Goal: Information Seeking & Learning: Learn about a topic

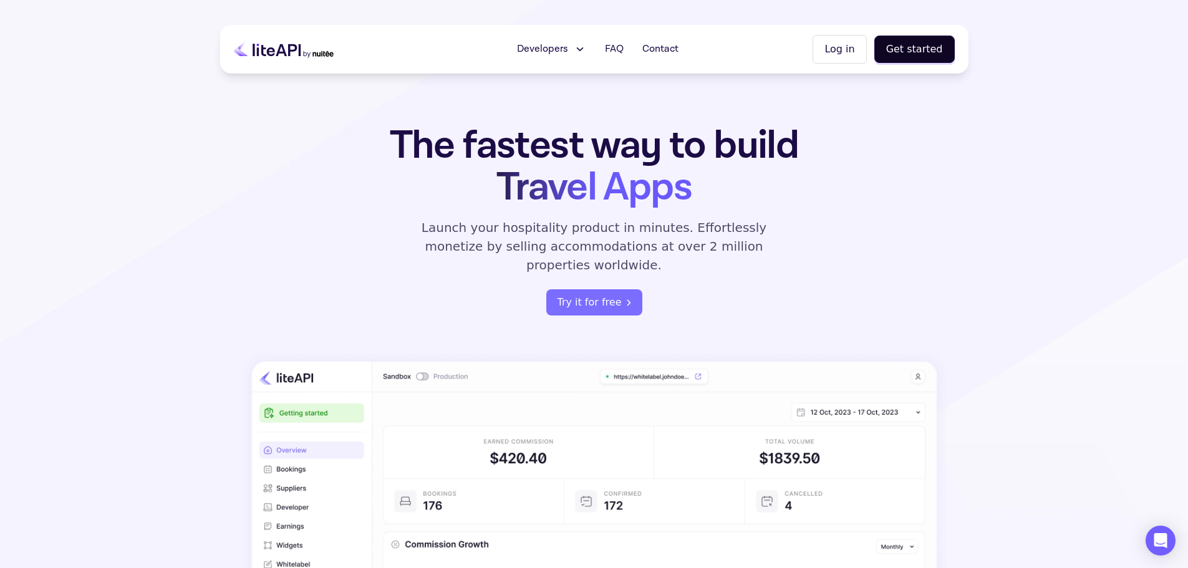
click at [568, 49] on span "Developers" at bounding box center [542, 49] width 51 height 15
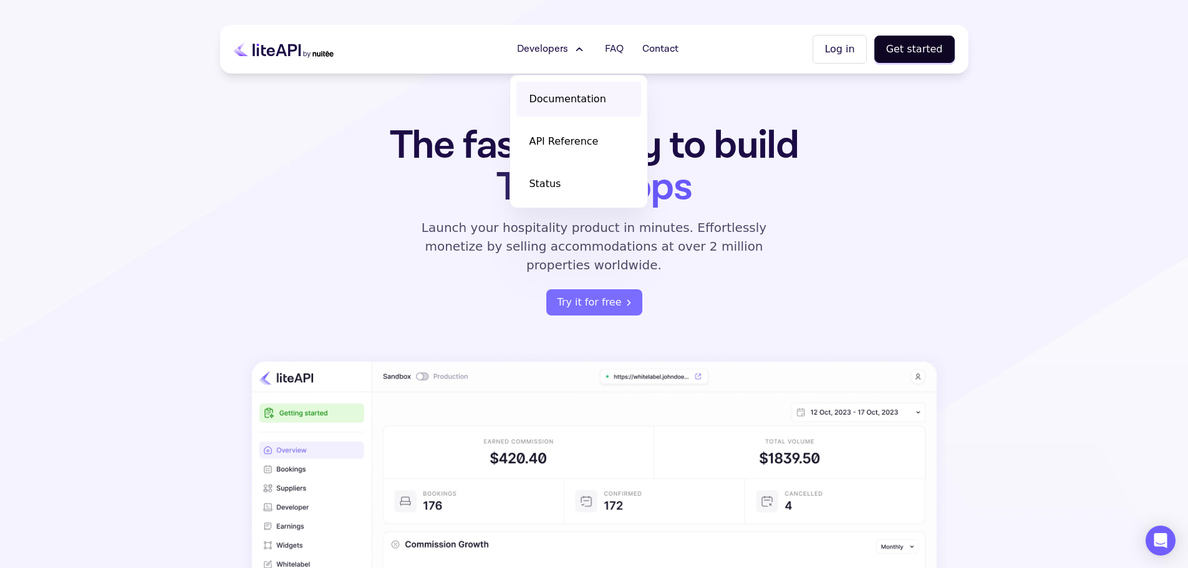
click at [550, 97] on span "Documentation" at bounding box center [567, 99] width 77 height 15
drag, startPoint x: 0, startPoint y: 0, endPoint x: 545, endPoint y: 100, distance: 554.4
click at [545, 100] on span "Documentation" at bounding box center [567, 99] width 77 height 15
click at [841, 47] on button "Log in" at bounding box center [840, 49] width 54 height 29
